Goal: Check status: Check status

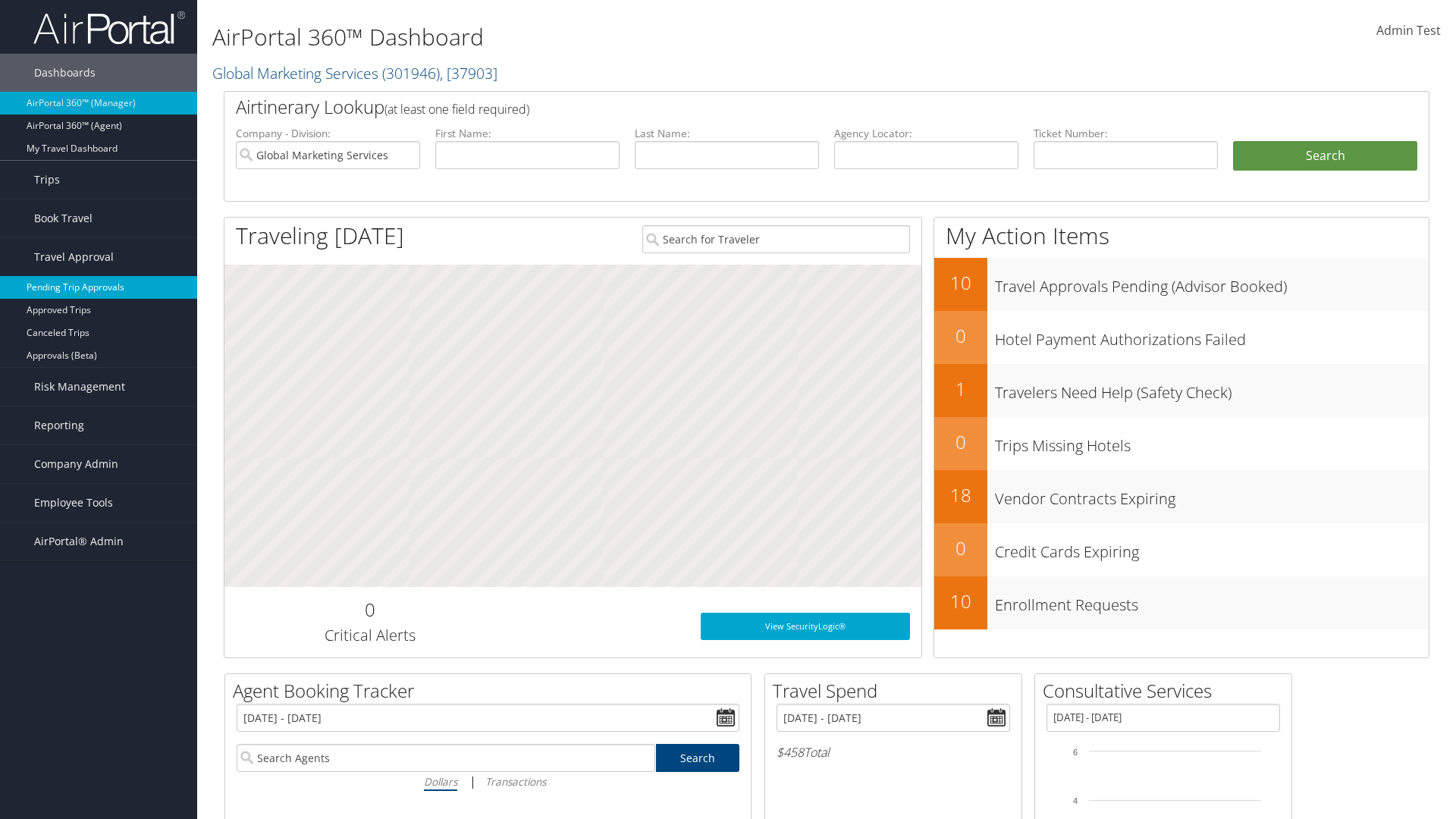
click at [99, 287] on link "Pending Trip Approvals" at bounding box center [99, 287] width 197 height 23
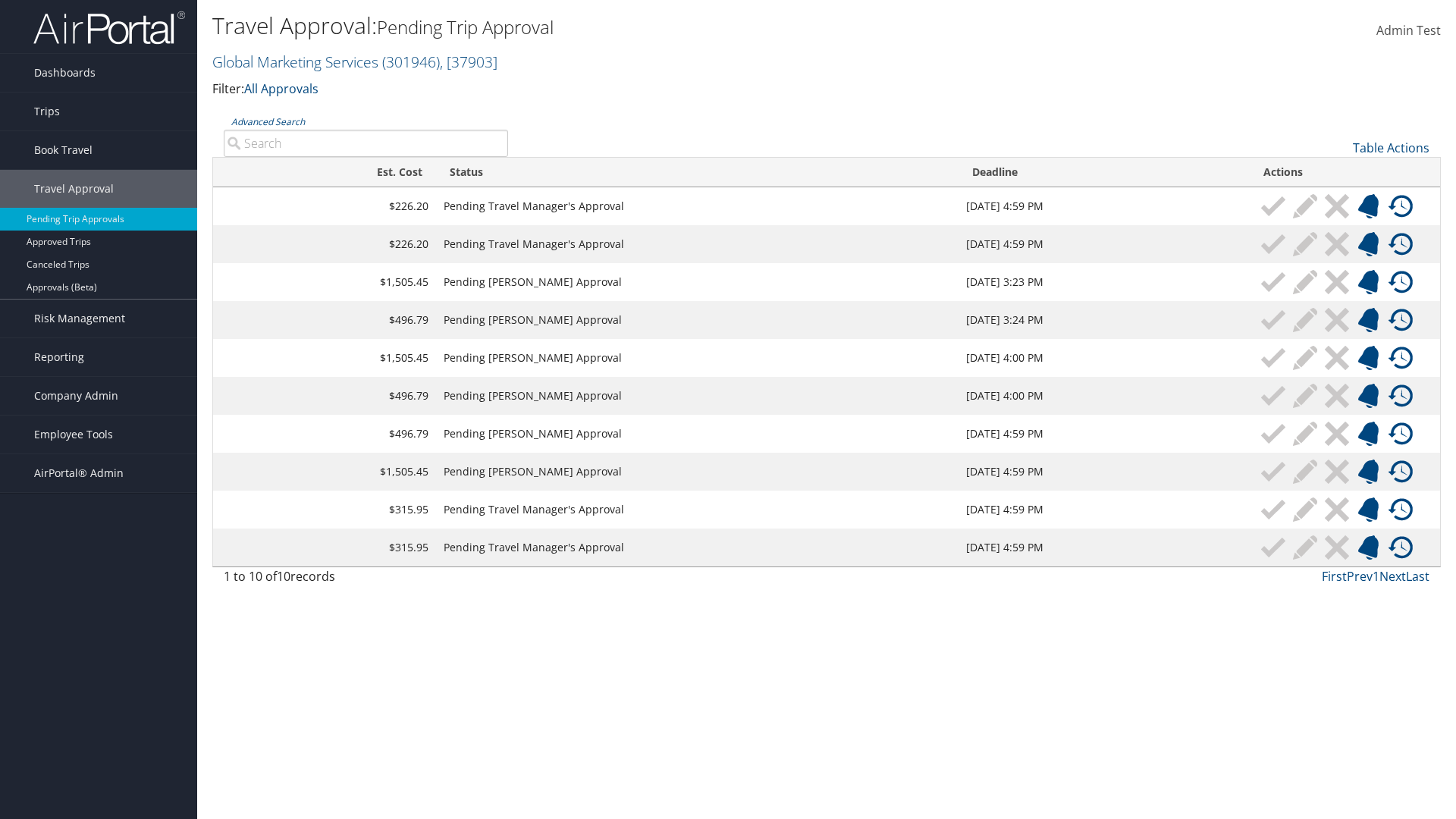
click at [268, 121] on link "Advanced Search" at bounding box center [268, 121] width 73 height 13
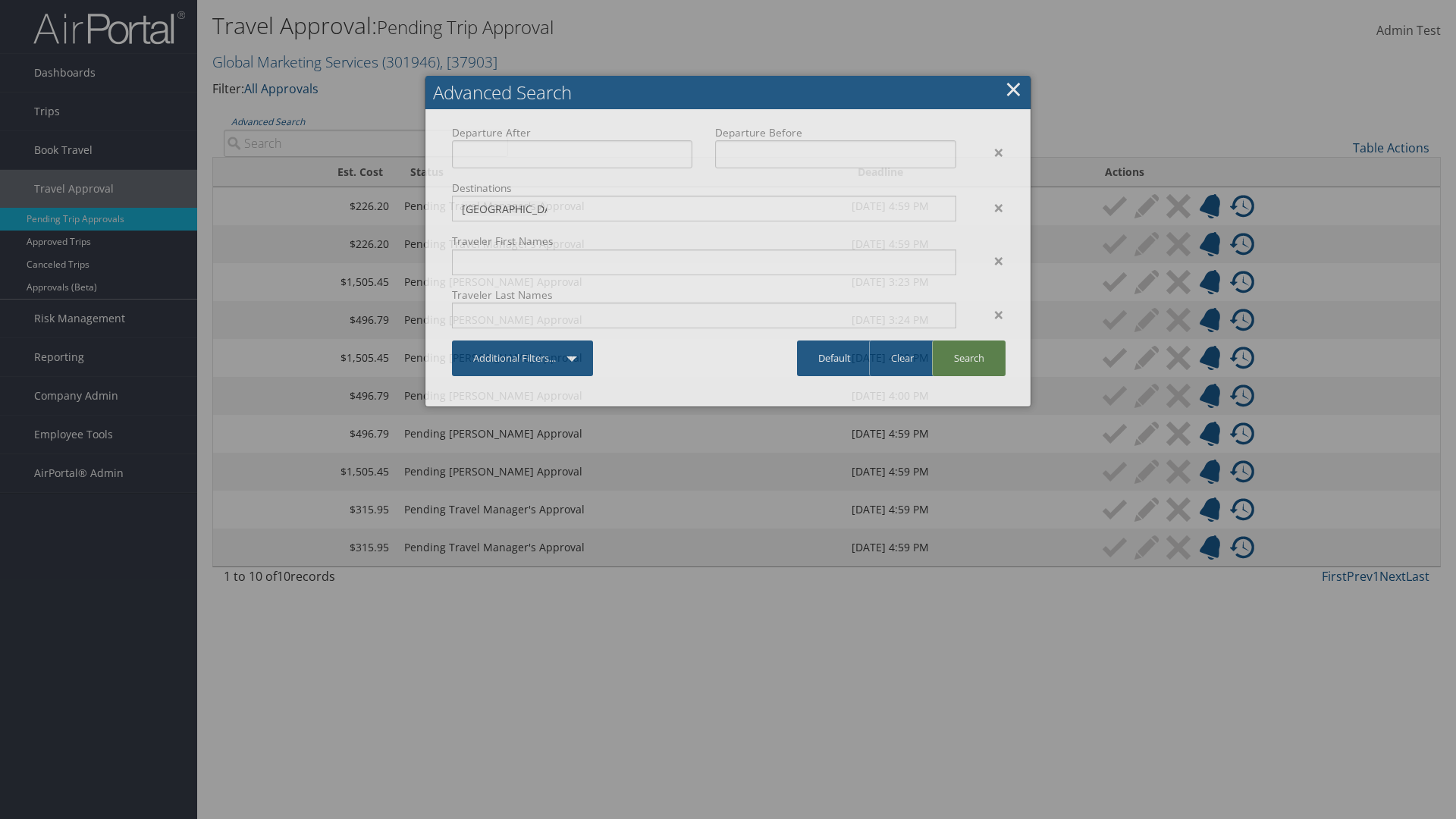
type input "[GEOGRAPHIC_DATA]"
click at [968, 358] on link "Search" at bounding box center [968, 358] width 73 height 36
type input "[GEOGRAPHIC_DATA]"
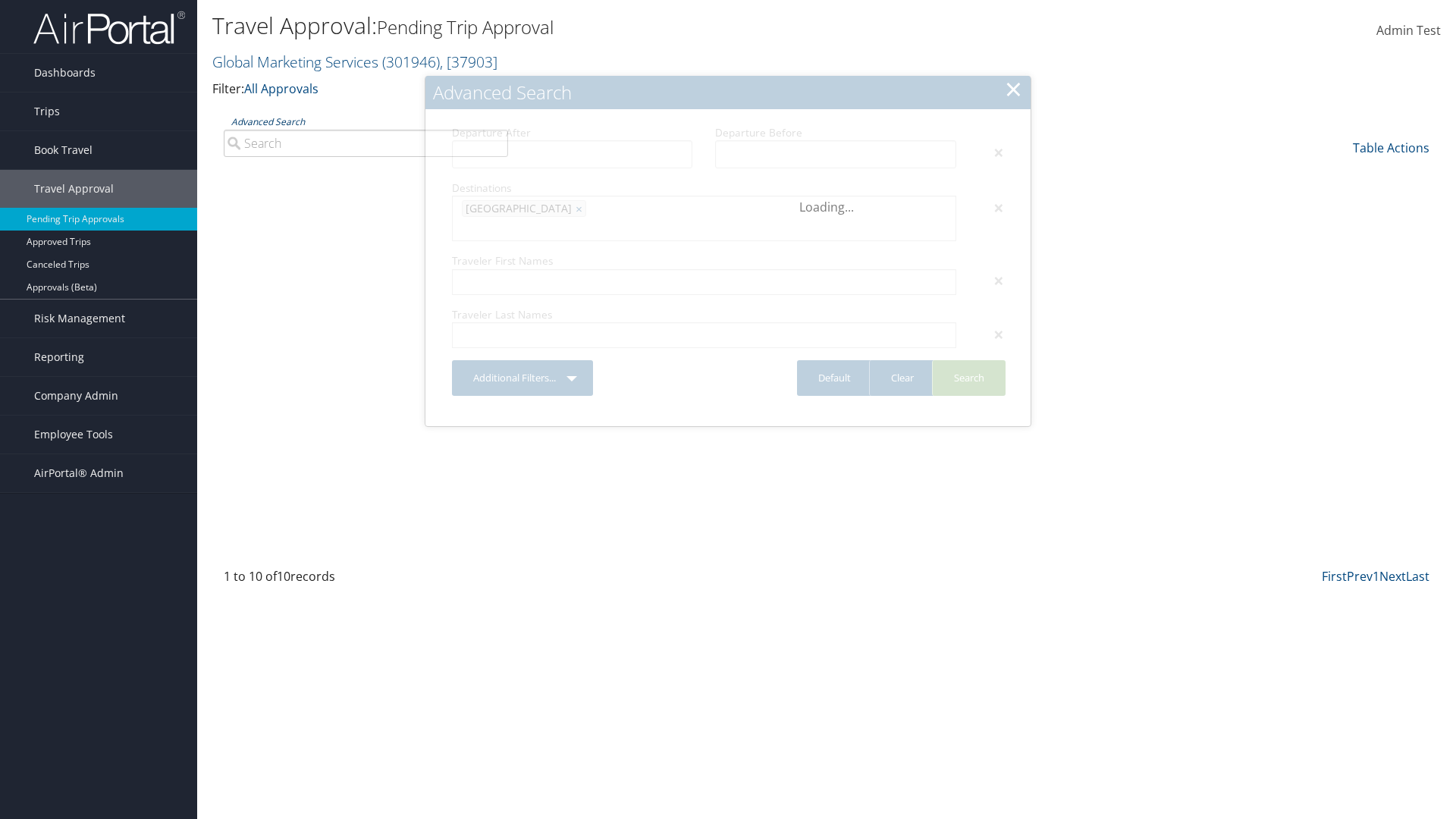
click at [268, 121] on link "Advanced Search" at bounding box center [268, 121] width 73 height 13
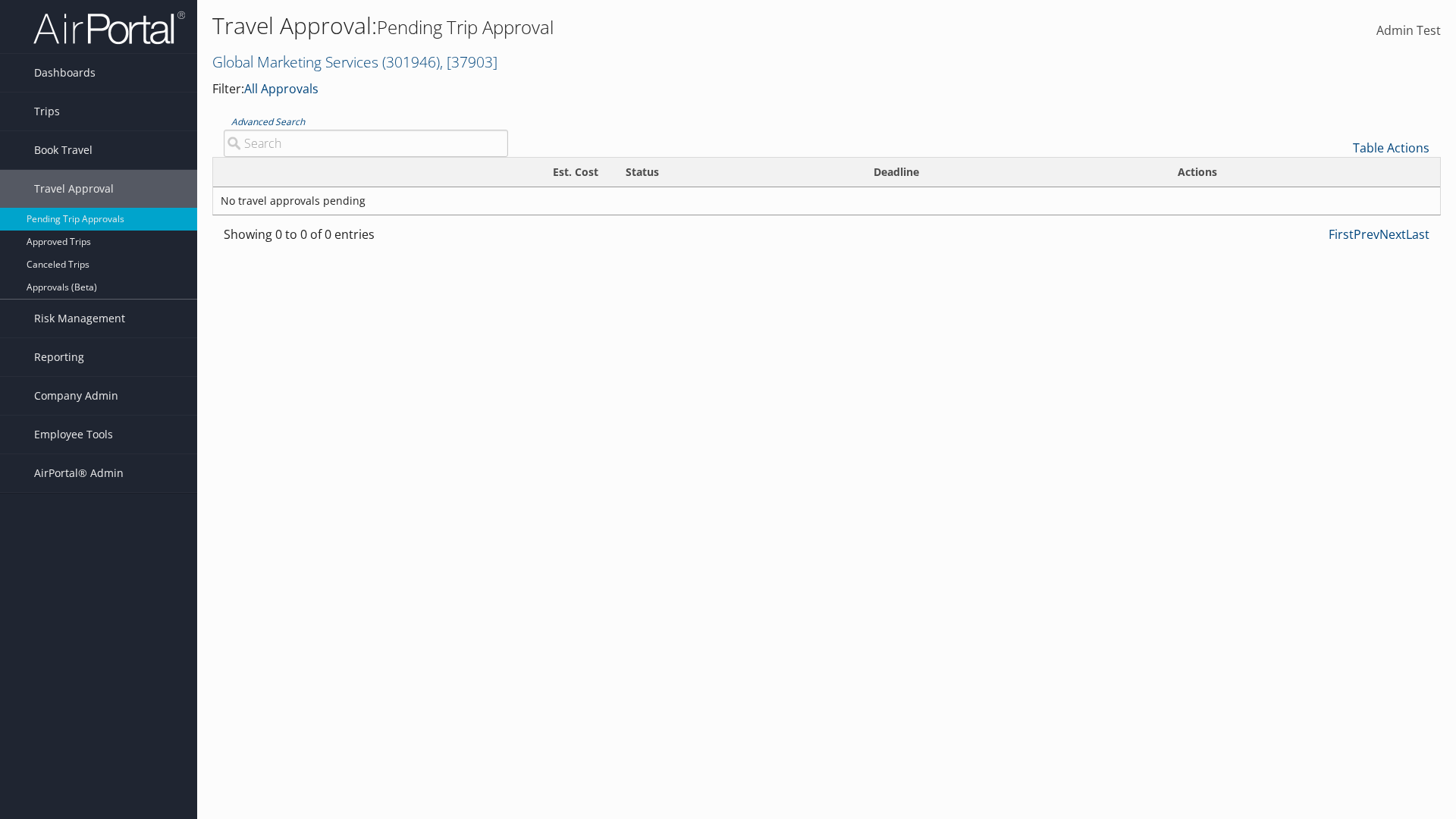
click at [0, 0] on link "Clear" at bounding box center [0, 0] width 0 height 0
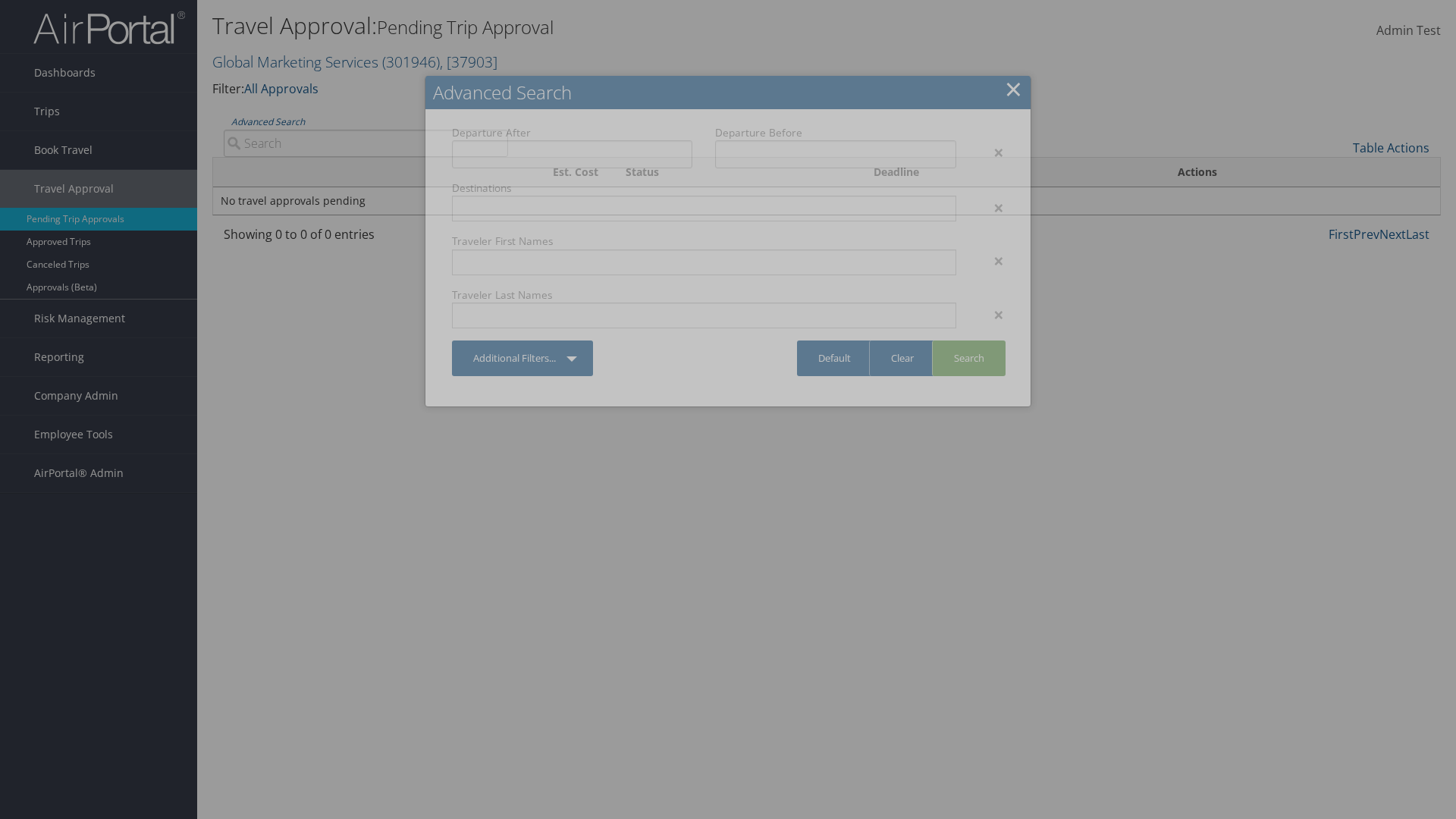
click at [1013, 88] on link "×" at bounding box center [1013, 88] width 18 height 30
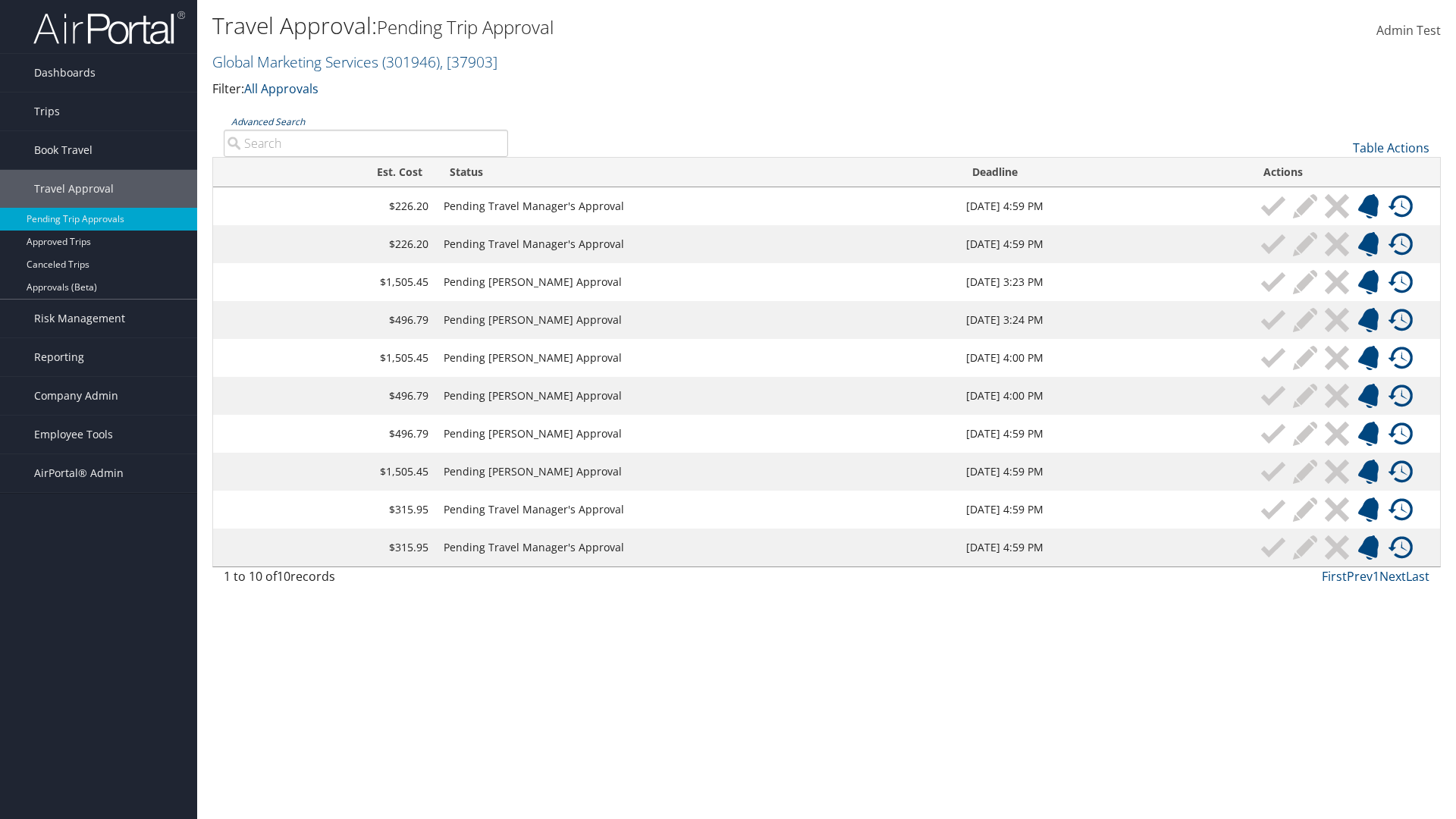
click at [268, 121] on link "Advanced Search" at bounding box center [268, 121] width 73 height 13
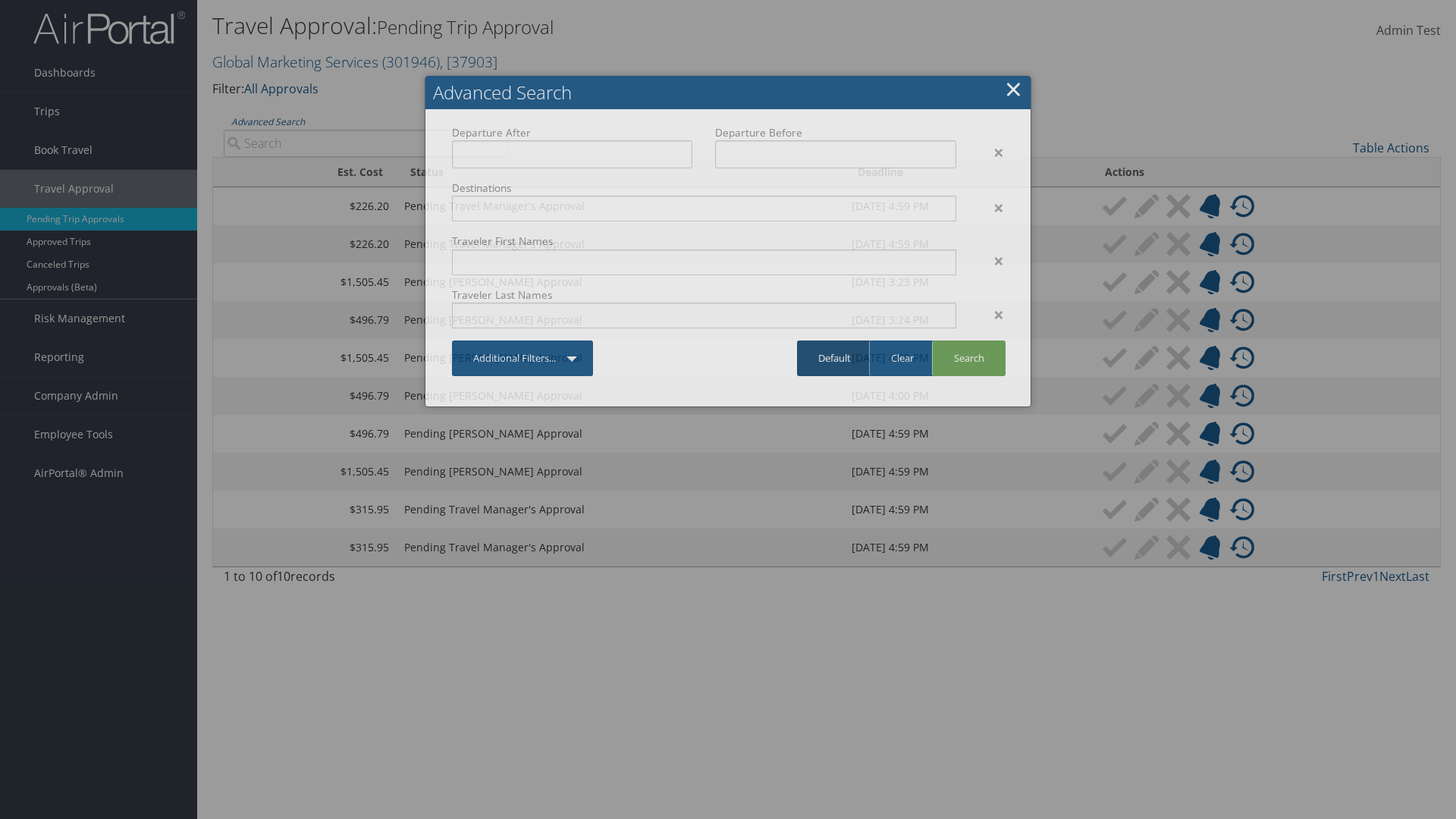
click at [834, 358] on link "Default" at bounding box center [835, 358] width 75 height 36
